Goal: Task Accomplishment & Management: Use online tool/utility

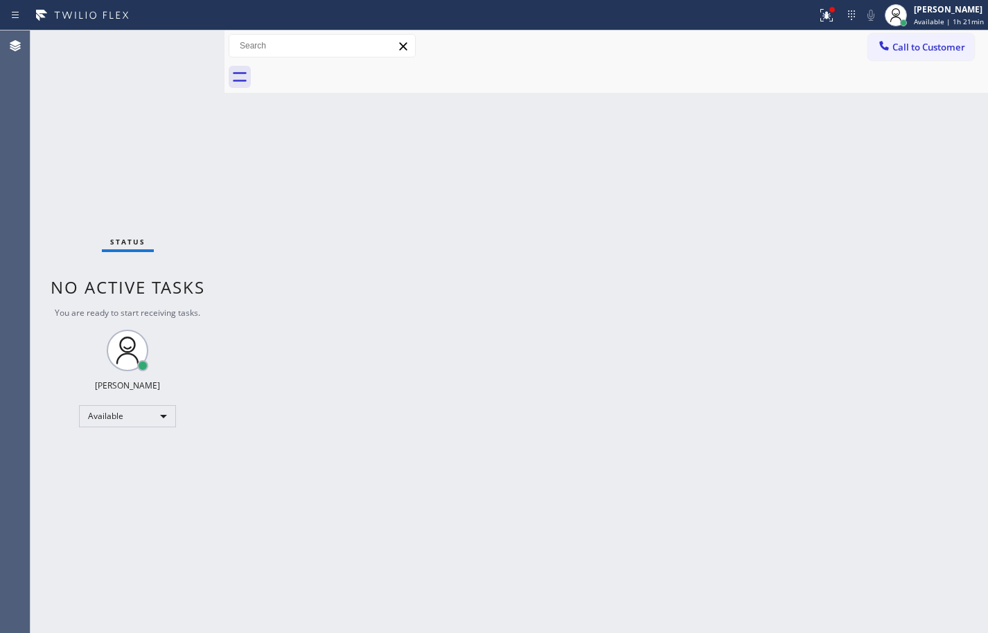
click at [943, 209] on div "Back to Dashboard Change Sender ID Customers Technicians Select a contact Outbo…" at bounding box center [606, 331] width 764 height 603
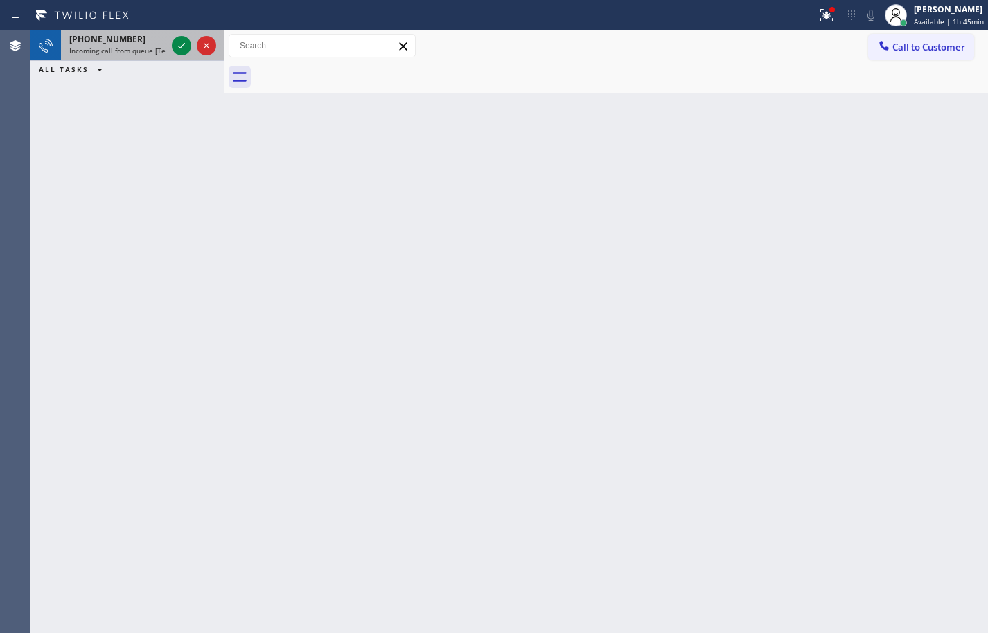
click at [130, 49] on span "Incoming call from queue [Test] All" at bounding box center [126, 51] width 115 height 10
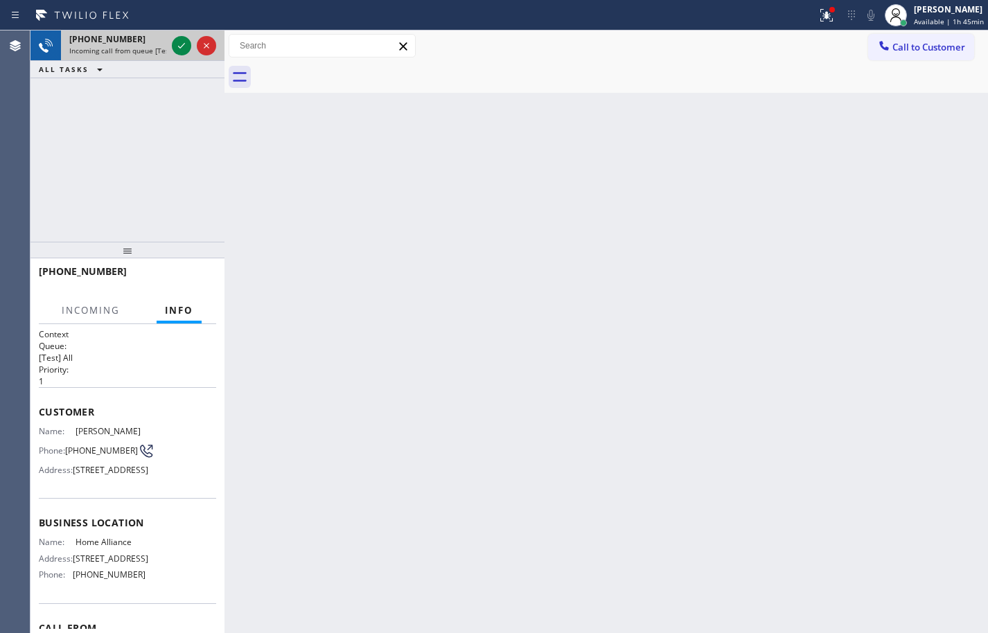
click at [171, 46] on div at bounding box center [194, 45] width 50 height 30
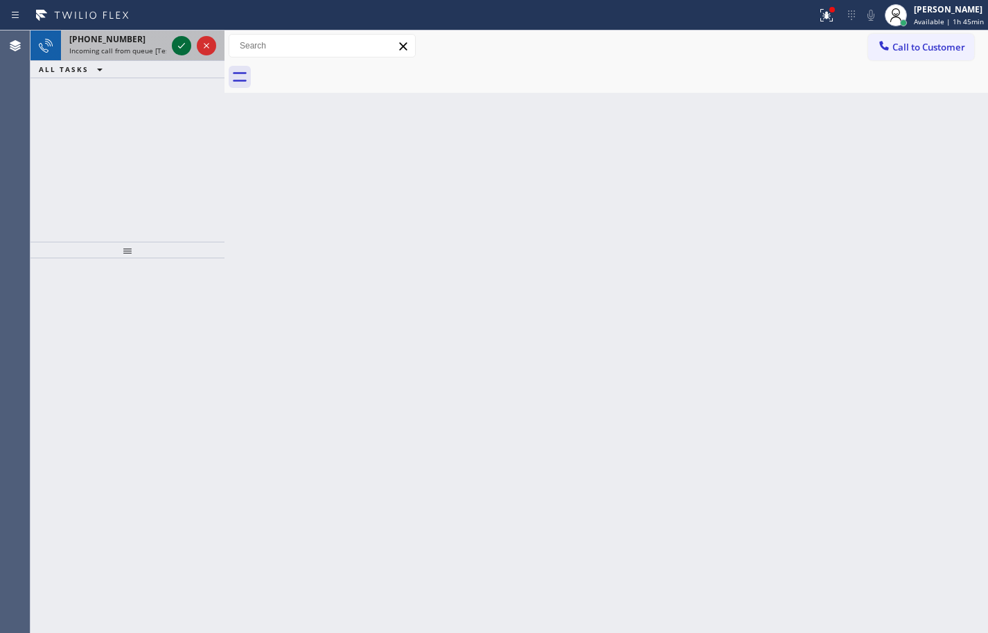
click at [184, 40] on icon at bounding box center [181, 45] width 17 height 17
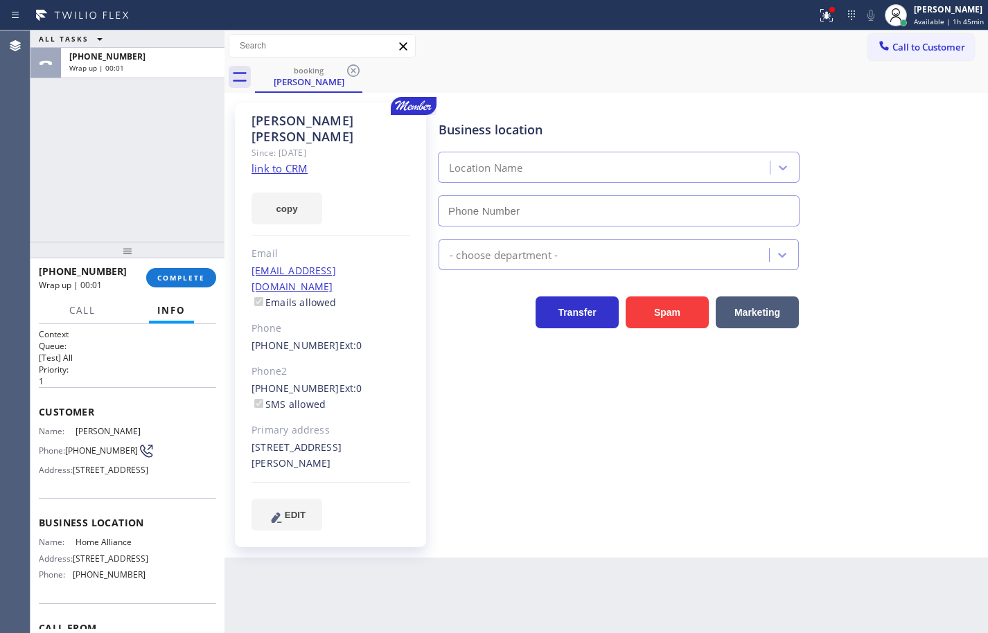
type input "[PHONE_NUMBER]"
click at [300, 161] on link "link to CRM" at bounding box center [280, 168] width 56 height 14
click at [303, 194] on button "copy" at bounding box center [287, 209] width 71 height 32
click at [199, 270] on button "COMPLETE" at bounding box center [181, 277] width 70 height 19
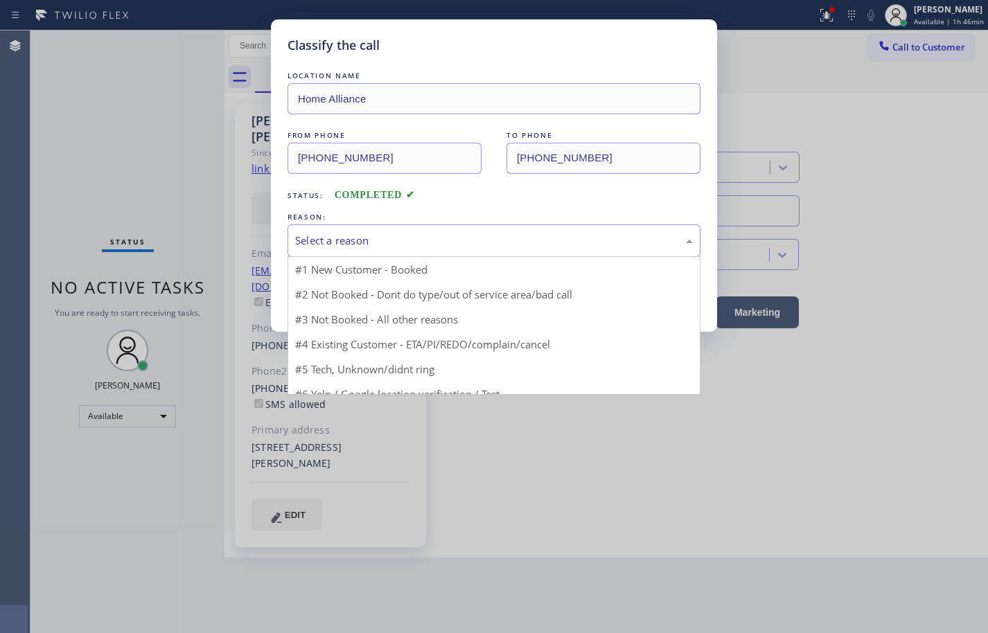
click at [401, 247] on div "Select a reason" at bounding box center [494, 241] width 398 height 16
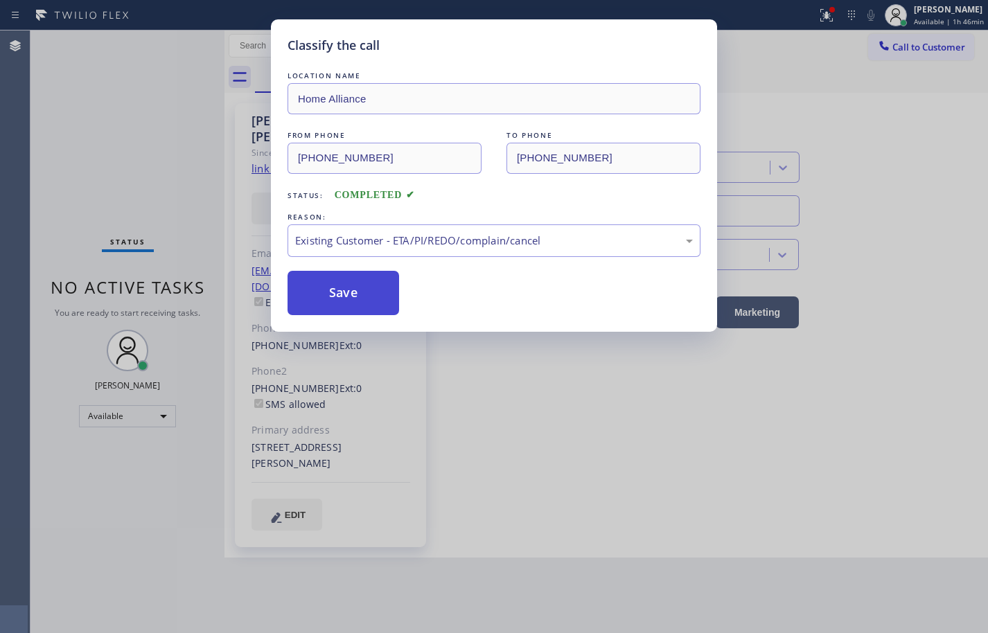
click at [359, 276] on button "Save" at bounding box center [344, 293] width 112 height 44
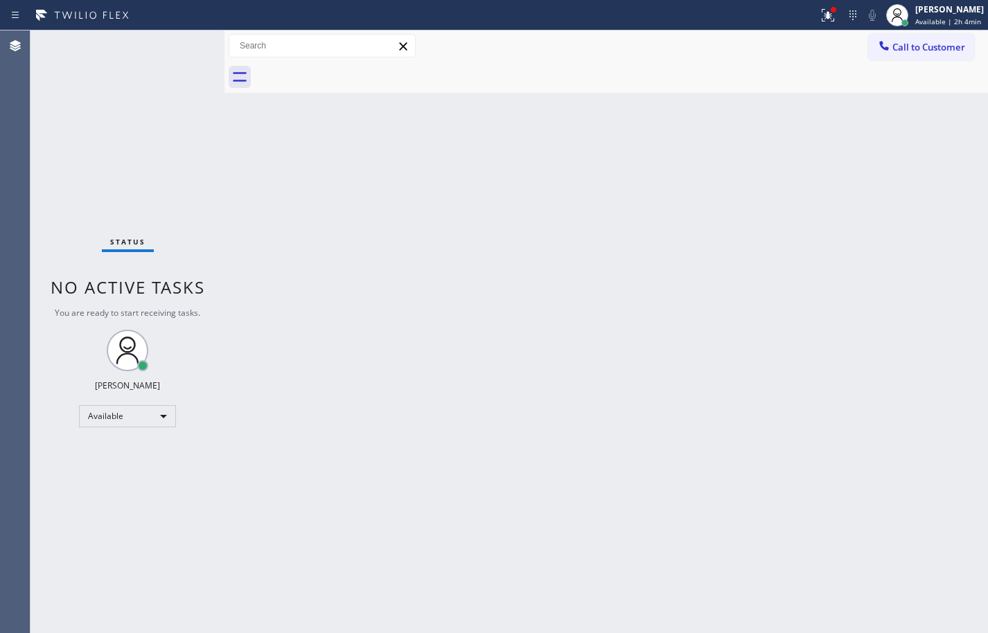
click at [940, 247] on div "Back to Dashboard Change Sender ID Customers Technicians Select a contact Outbo…" at bounding box center [606, 331] width 764 height 603
click at [936, 200] on div "Back to Dashboard Change Sender ID Customers Technicians Select a contact Outbo…" at bounding box center [606, 331] width 764 height 603
click at [931, 380] on div "Back to Dashboard Change Sender ID Customers Technicians Select a contact Outbo…" at bounding box center [606, 331] width 764 height 603
click at [940, 220] on div "Back to Dashboard Change Sender ID Customers Technicians Select a contact Outbo…" at bounding box center [606, 331] width 764 height 603
click at [956, 19] on div "Available | 3h" at bounding box center [949, 22] width 69 height 10
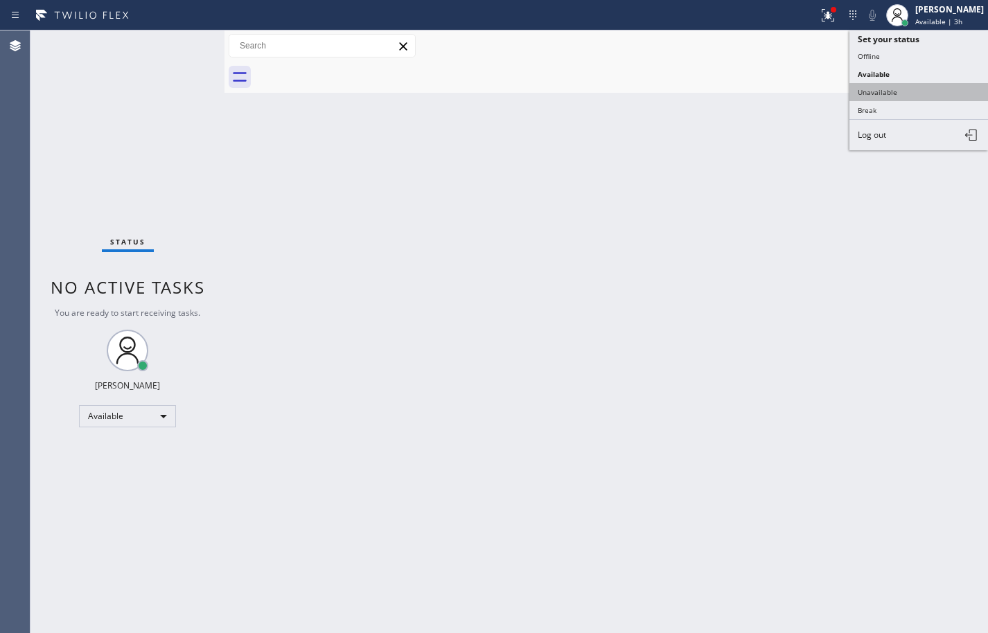
click at [928, 89] on button "Unavailable" at bounding box center [918, 92] width 139 height 18
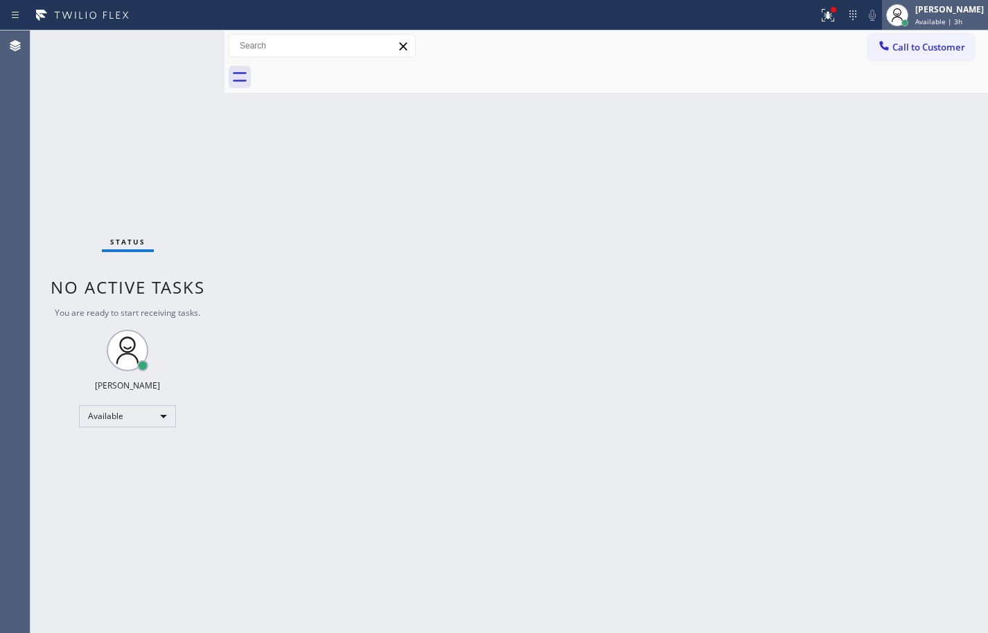
click at [947, 21] on span "Available | 3h" at bounding box center [938, 22] width 47 height 10
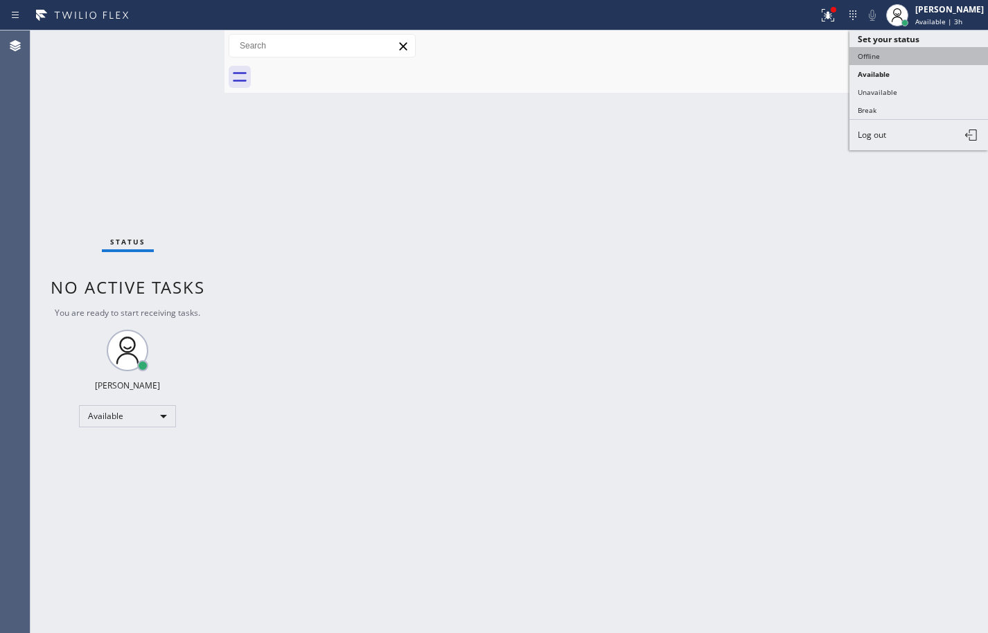
click at [925, 55] on button "Offline" at bounding box center [918, 56] width 139 height 18
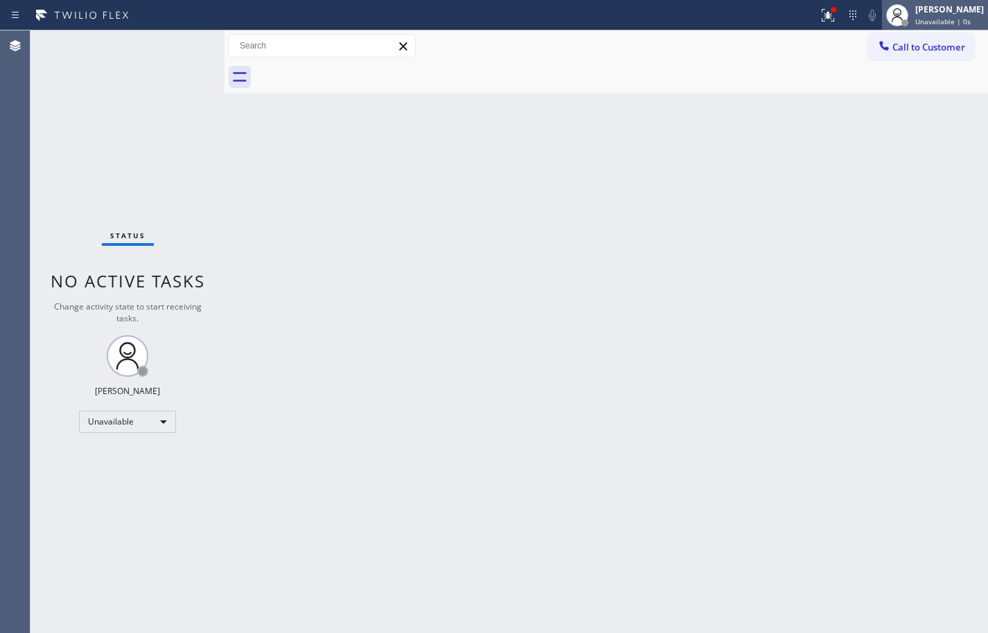
click at [940, 21] on span "Unavailable | 0s" at bounding box center [942, 22] width 55 height 10
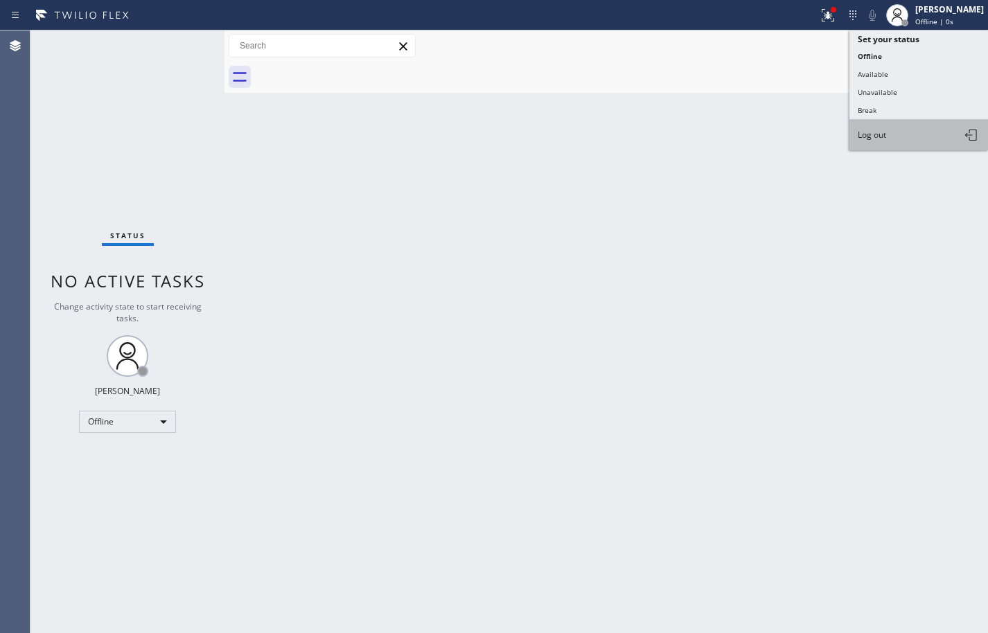
click at [918, 140] on button "Log out" at bounding box center [918, 135] width 139 height 30
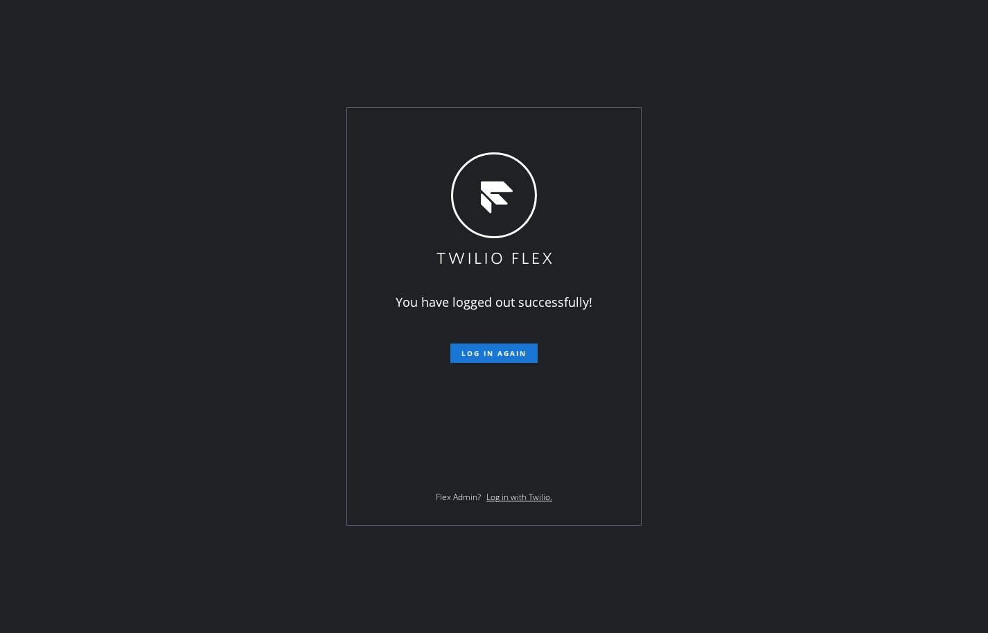
click at [110, 196] on div "You have logged out successfully! Log in again Flex Admin? Log in with Twilio." at bounding box center [494, 316] width 988 height 633
